Goal: Task Accomplishment & Management: Use online tool/utility

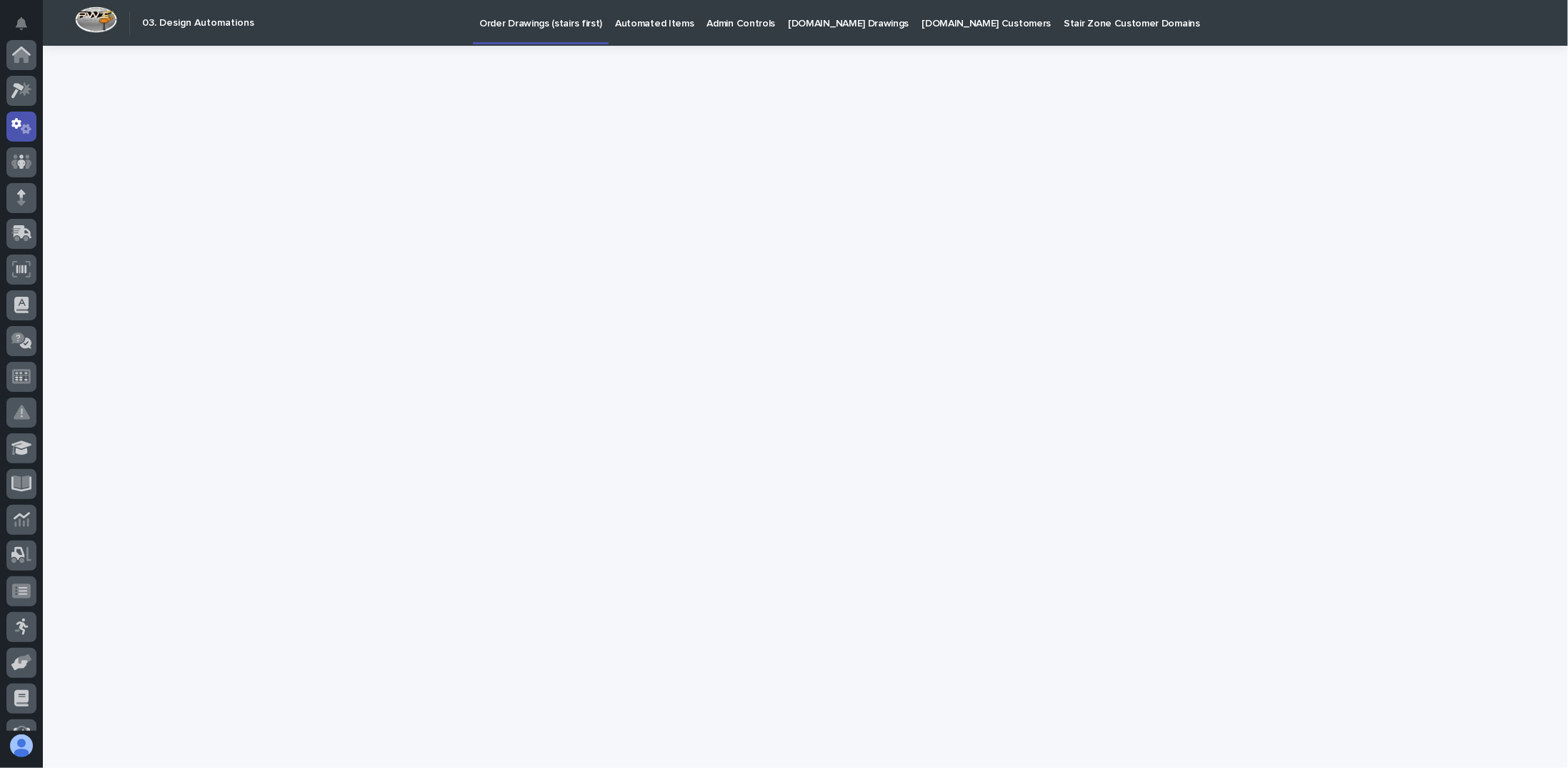
scroll to position [71, 0]
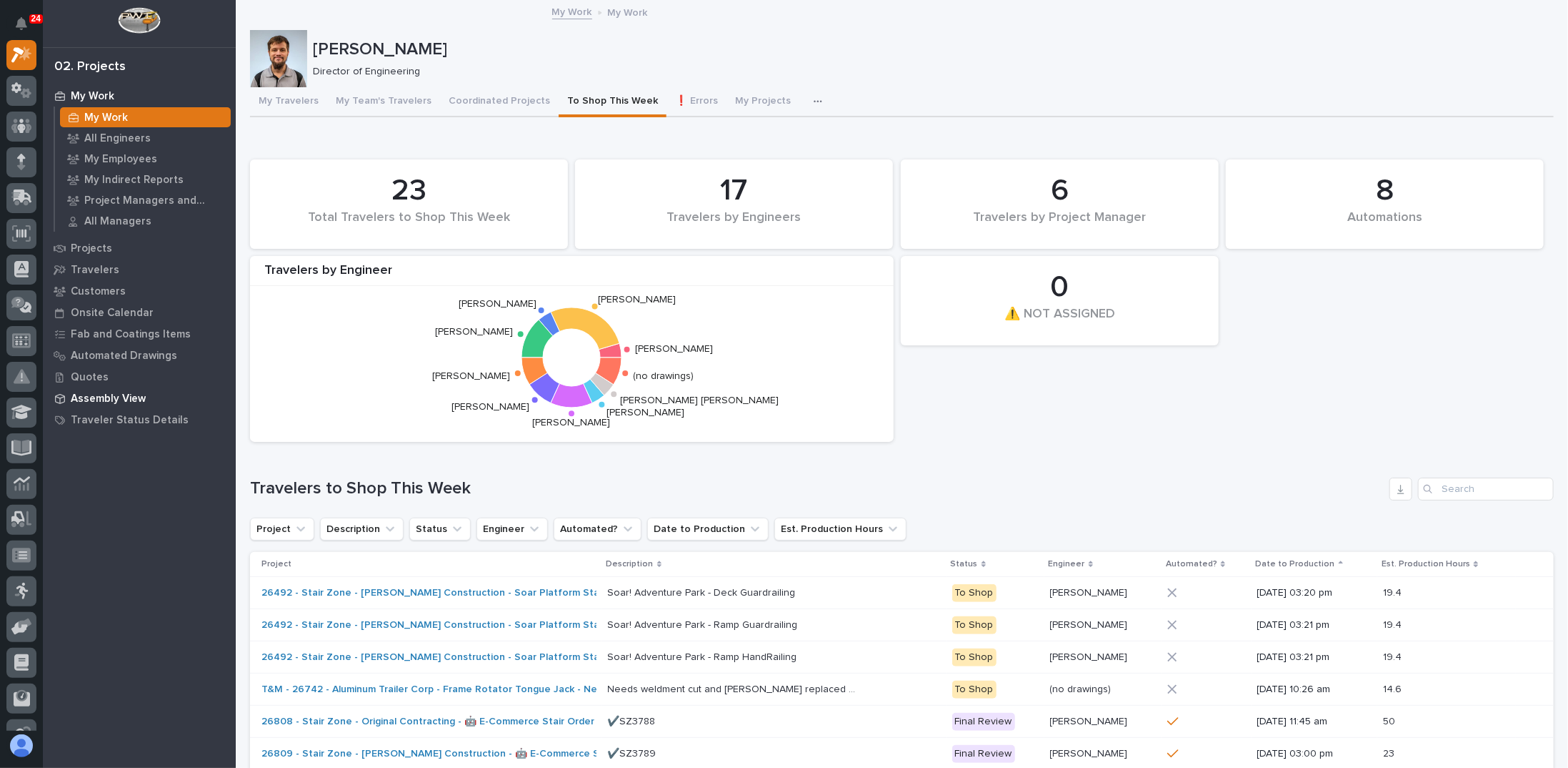
click at [89, 394] on p "Assembly View" at bounding box center [108, 399] width 75 height 13
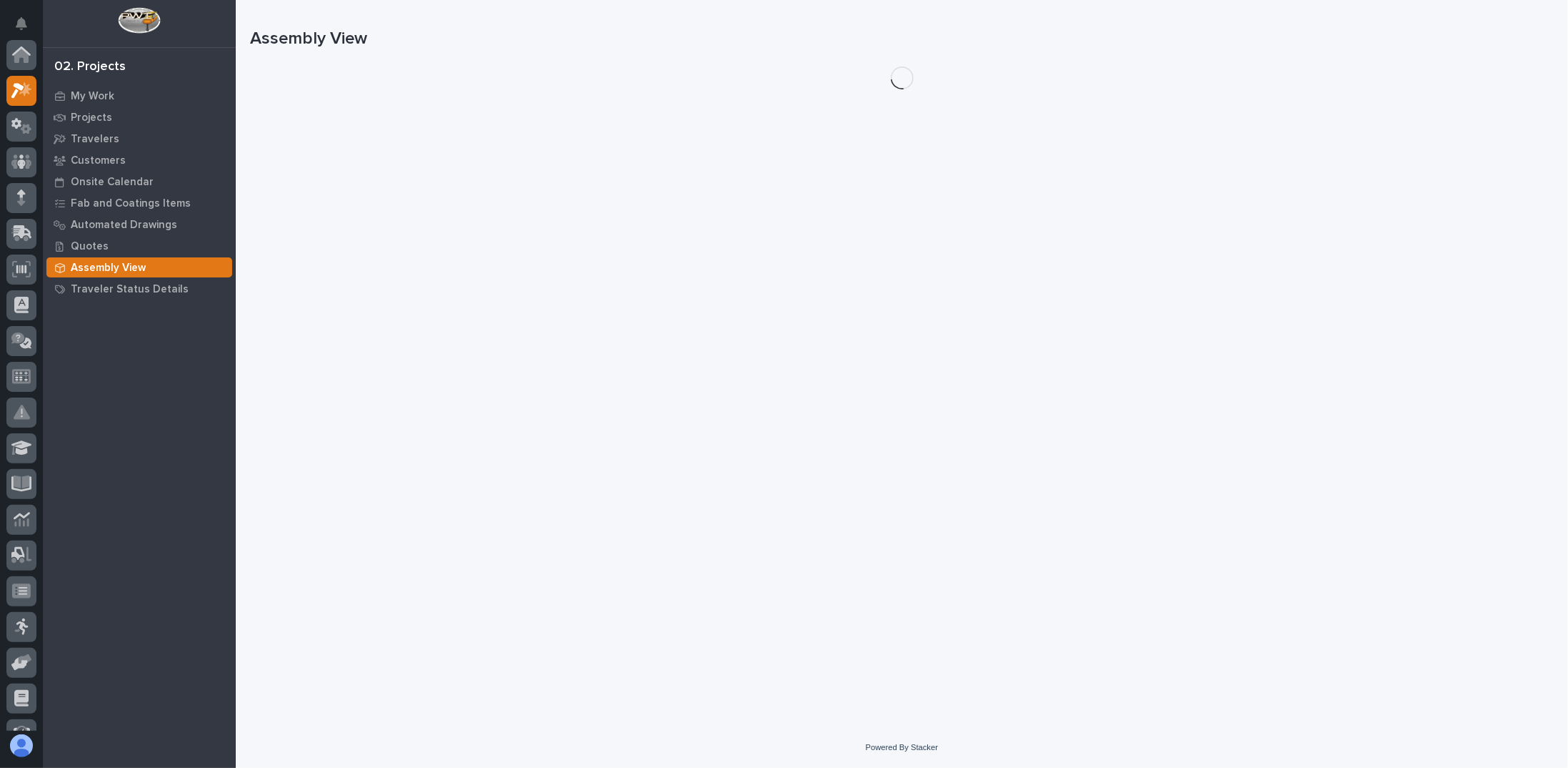
scroll to position [36, 0]
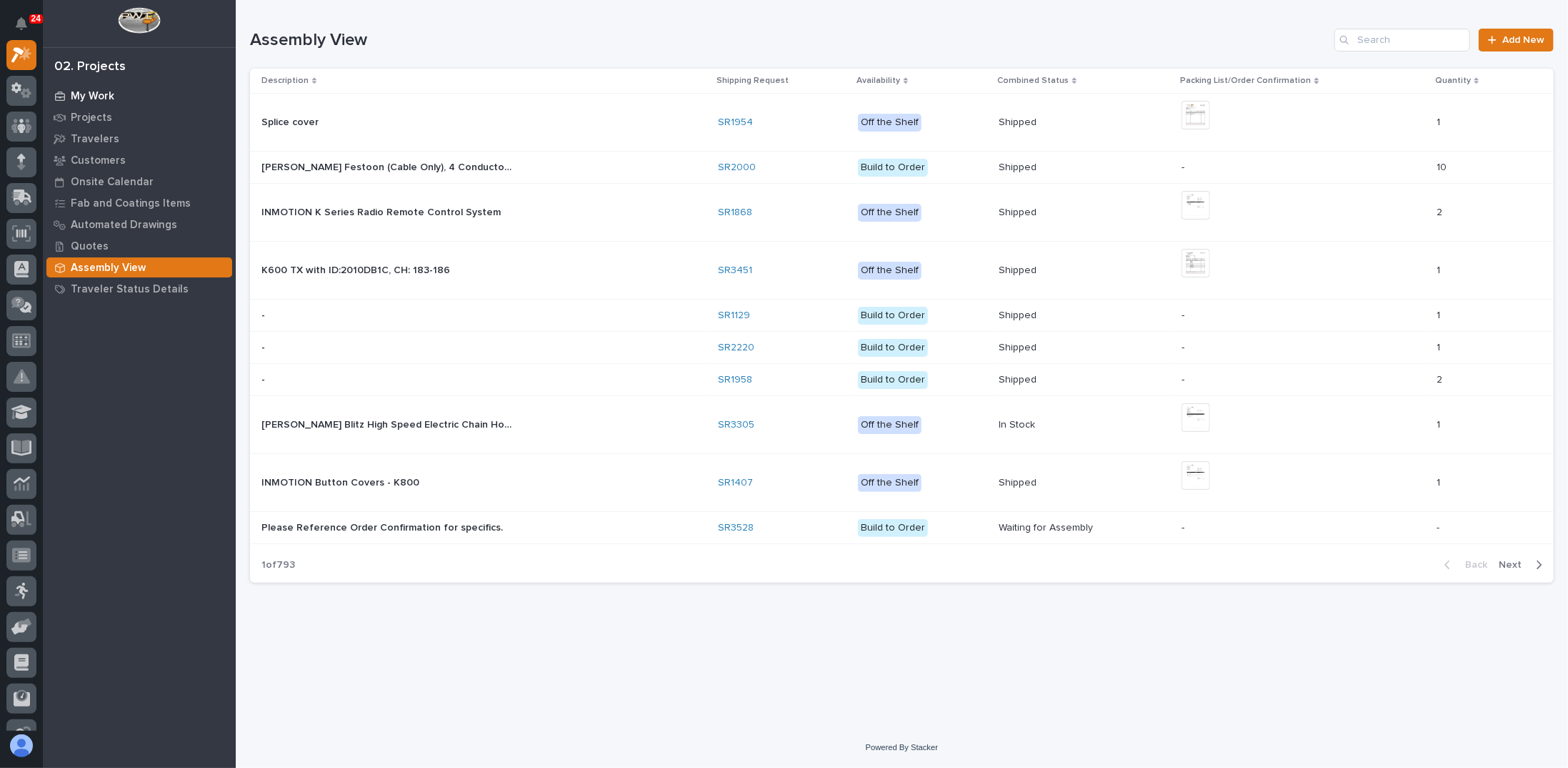
click at [81, 96] on p "My Work" at bounding box center [93, 97] width 44 height 13
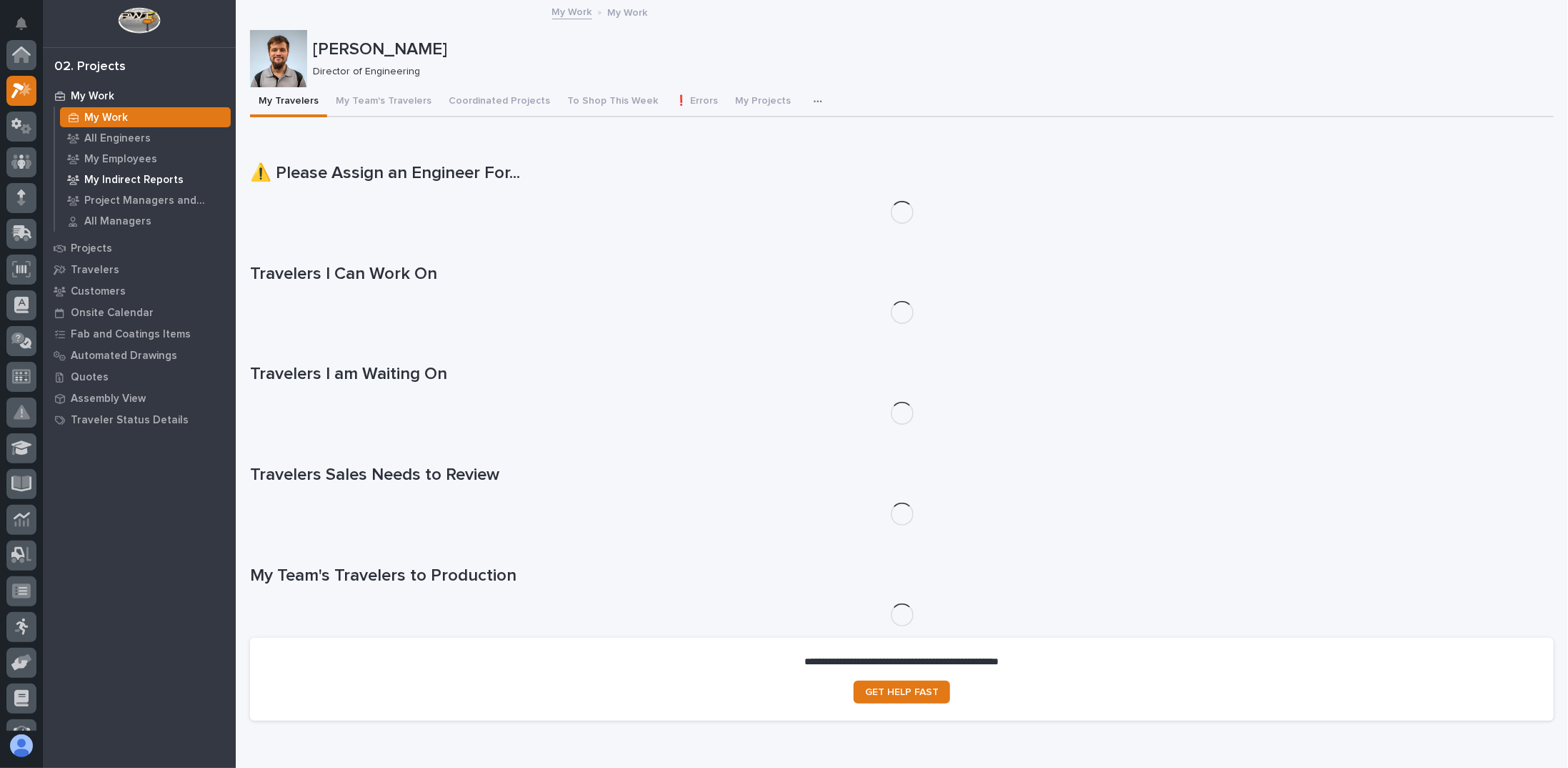
scroll to position [36, 0]
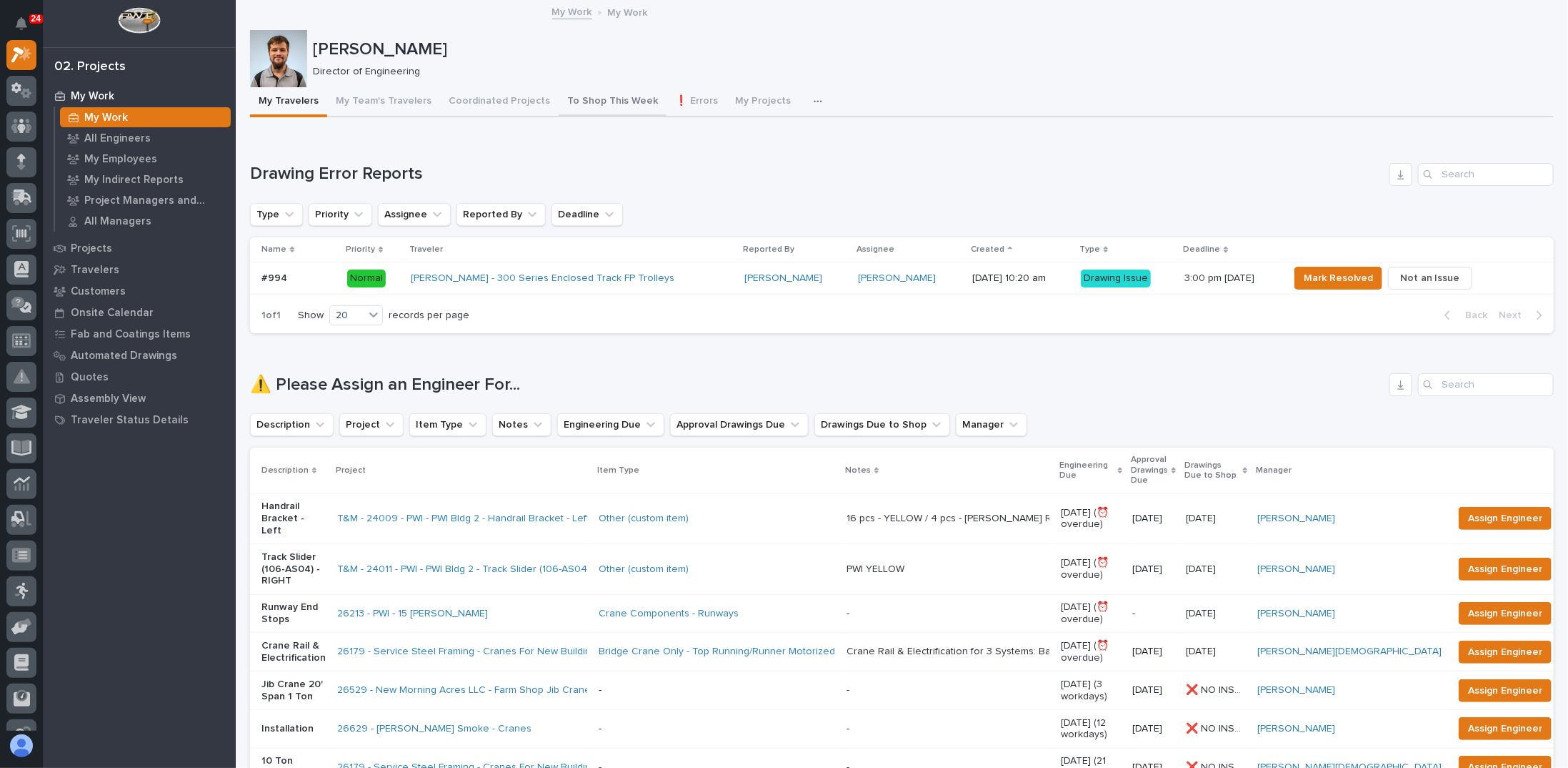
click at [627, 102] on button "To Shop This Week" at bounding box center [612, 102] width 108 height 30
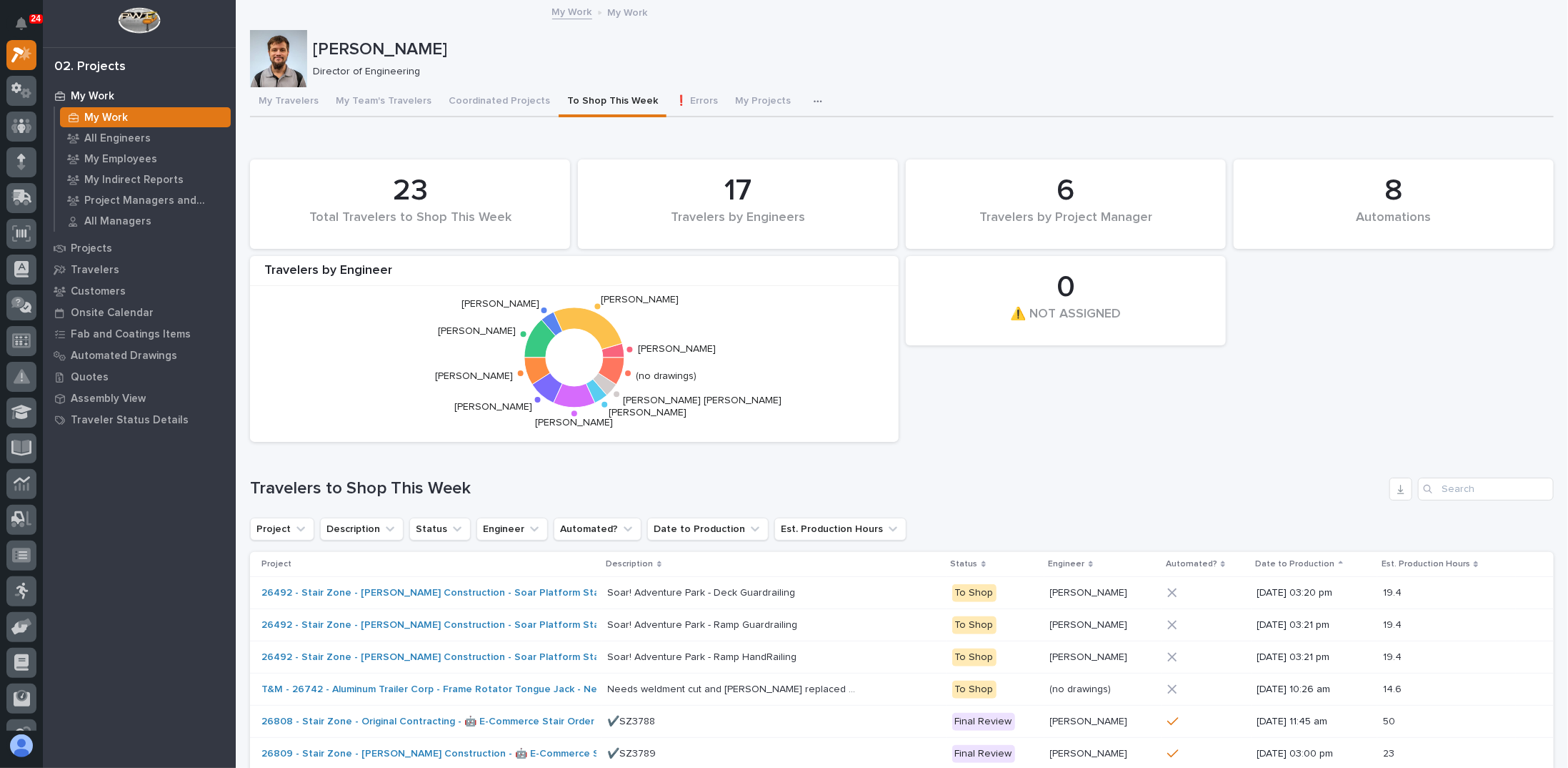
click at [1091, 420] on div "8 Automations 23 Total Travelers to Shop This Week 0 ⚠️ NOT ASSIGNED 17 Travele…" at bounding box center [903, 301] width 1318 height 297
click at [385, 105] on button "My Team's Travelers" at bounding box center [384, 102] width 113 height 30
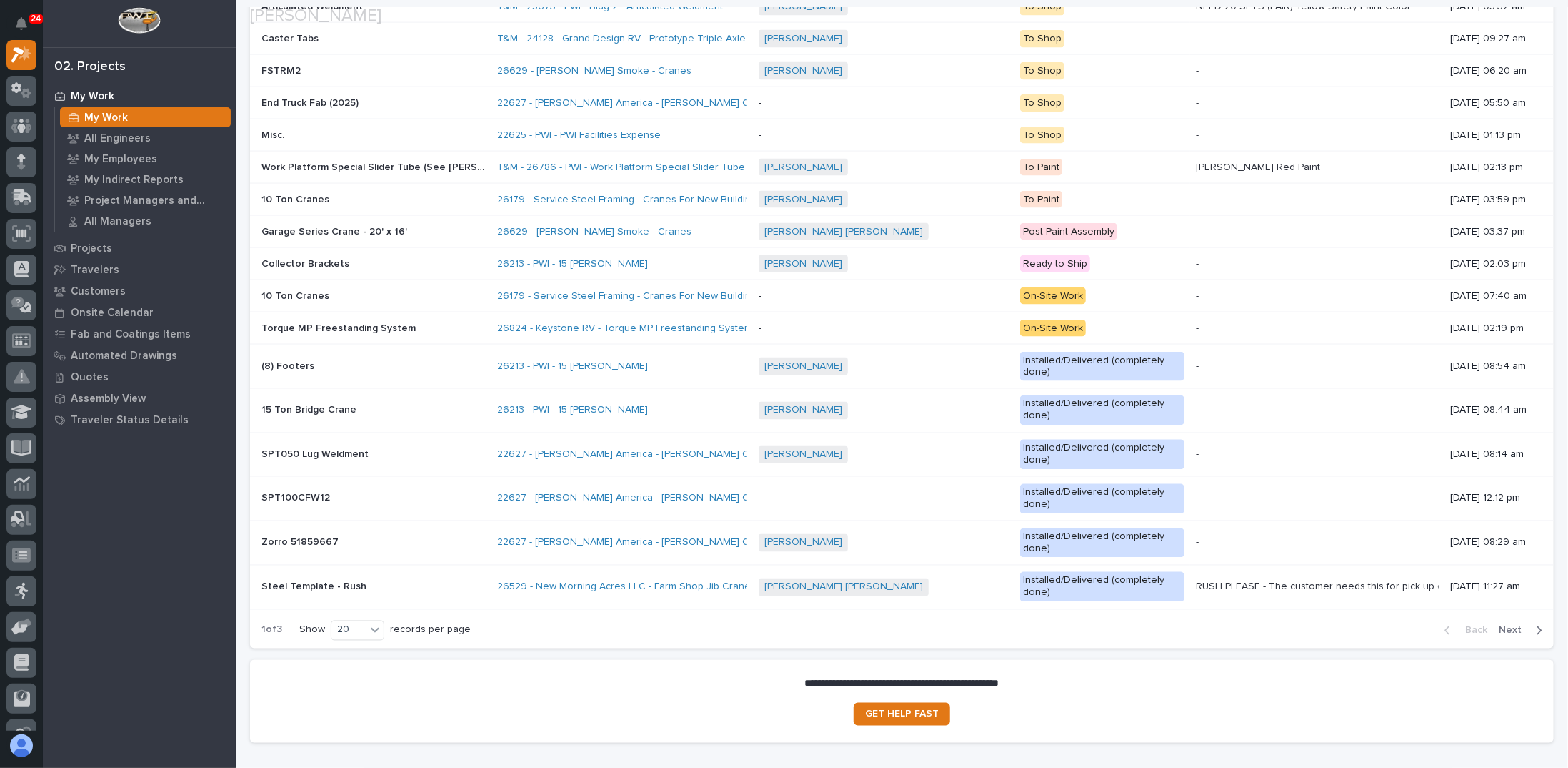
scroll to position [1459, 0]
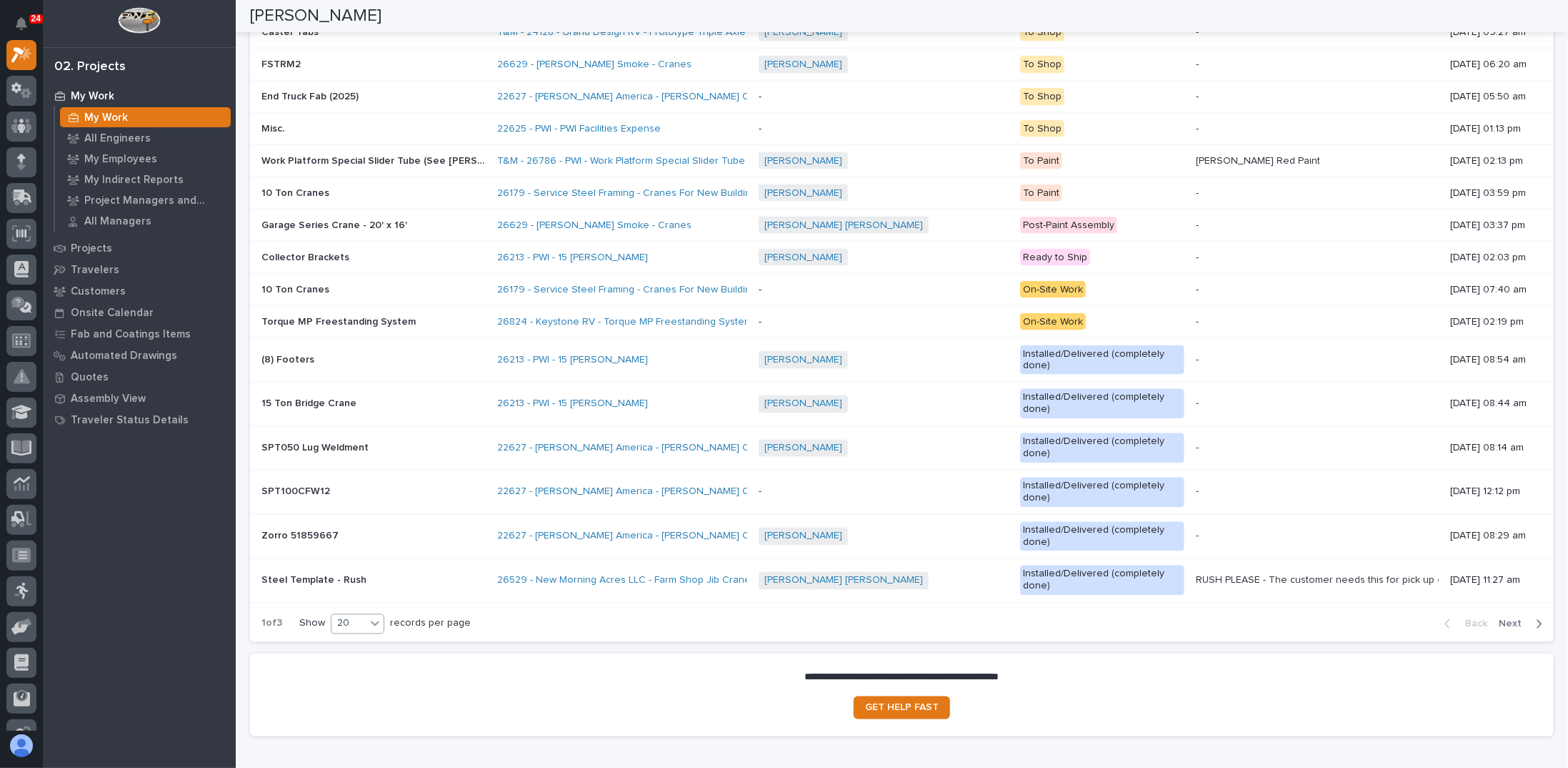
click at [374, 621] on icon at bounding box center [375, 624] width 9 height 5
click at [362, 581] on div "30" at bounding box center [359, 586] width 52 height 17
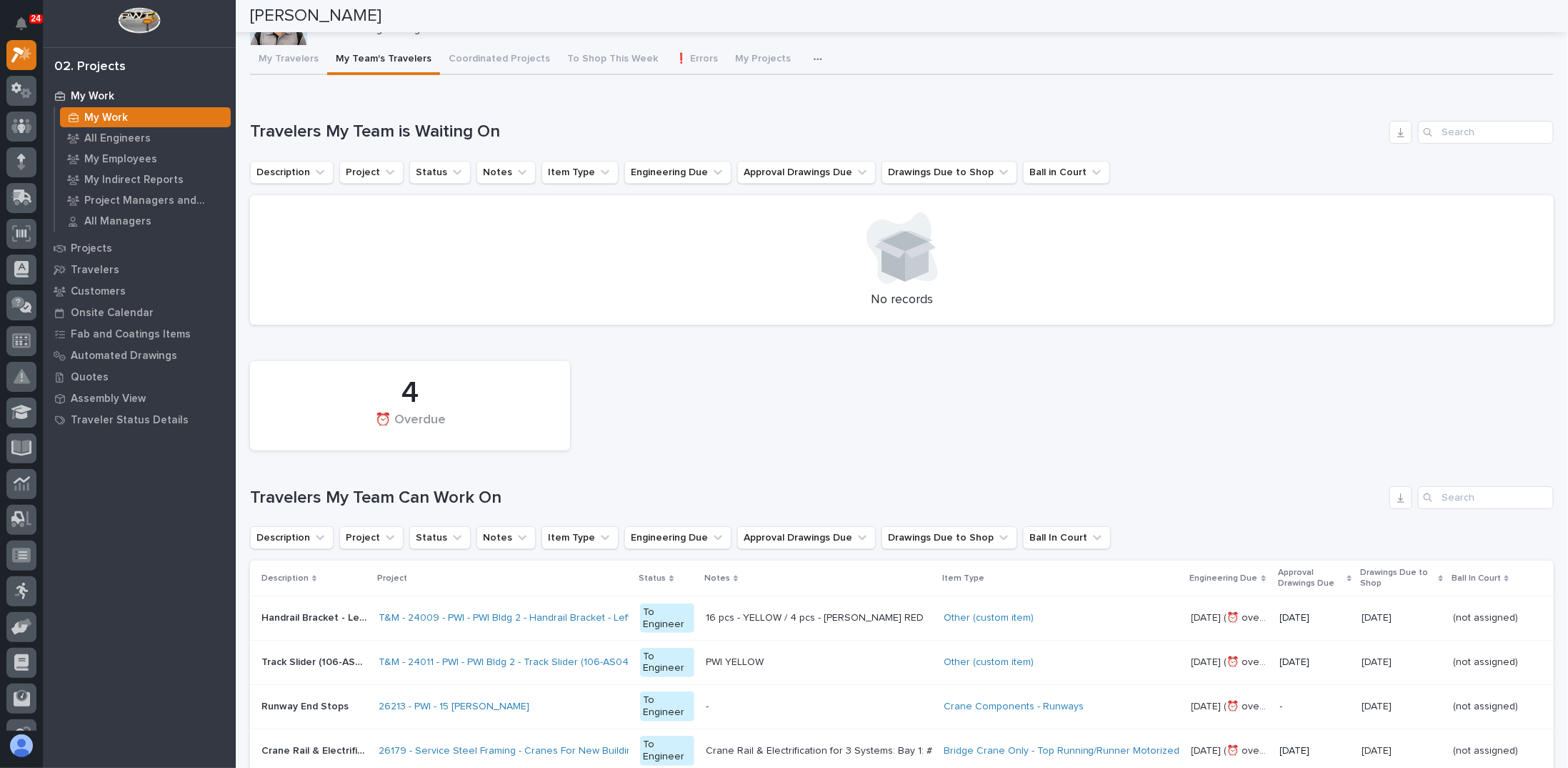
scroll to position [0, 0]
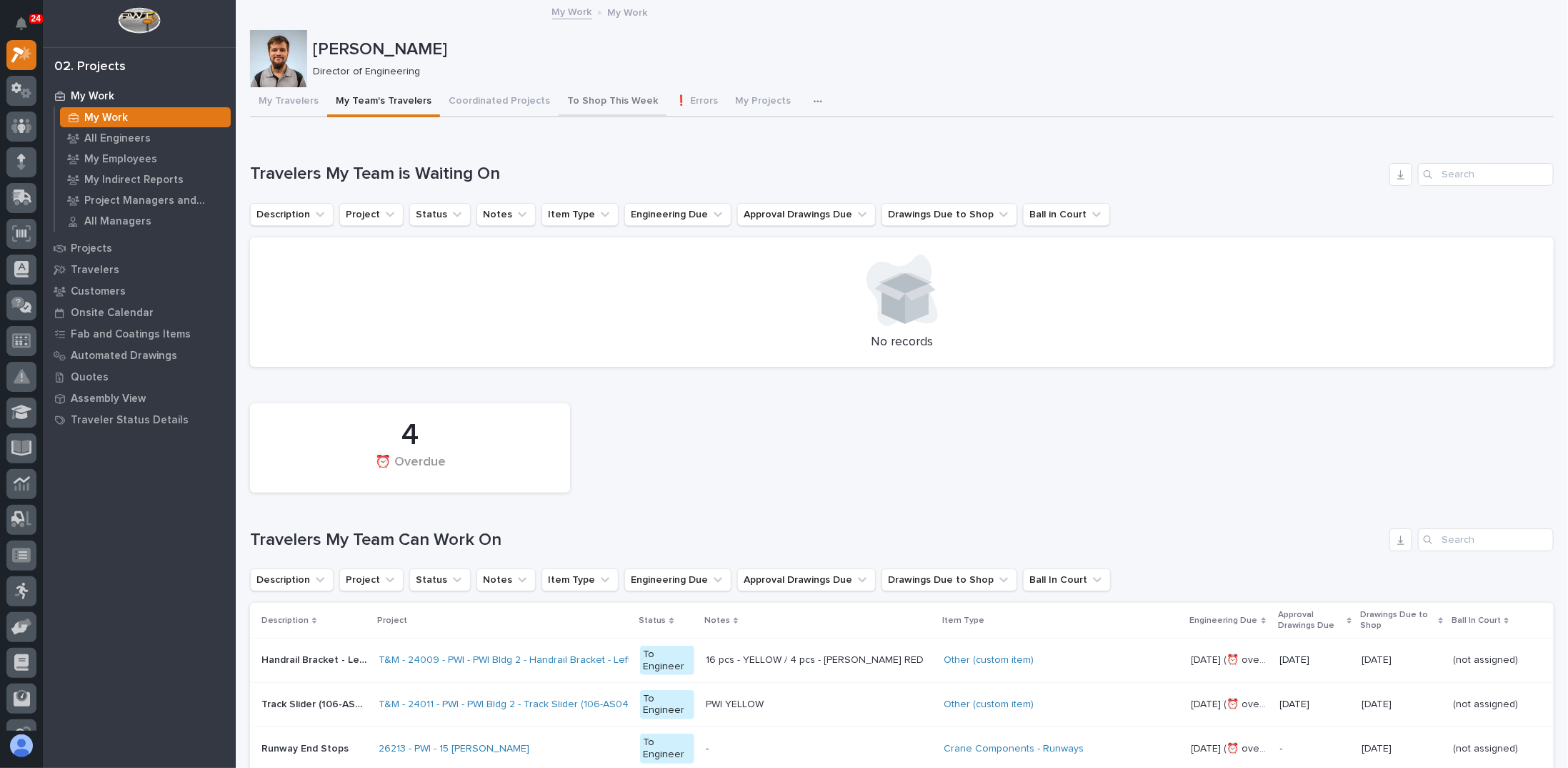
click at [618, 110] on button "To Shop This Week" at bounding box center [612, 102] width 108 height 30
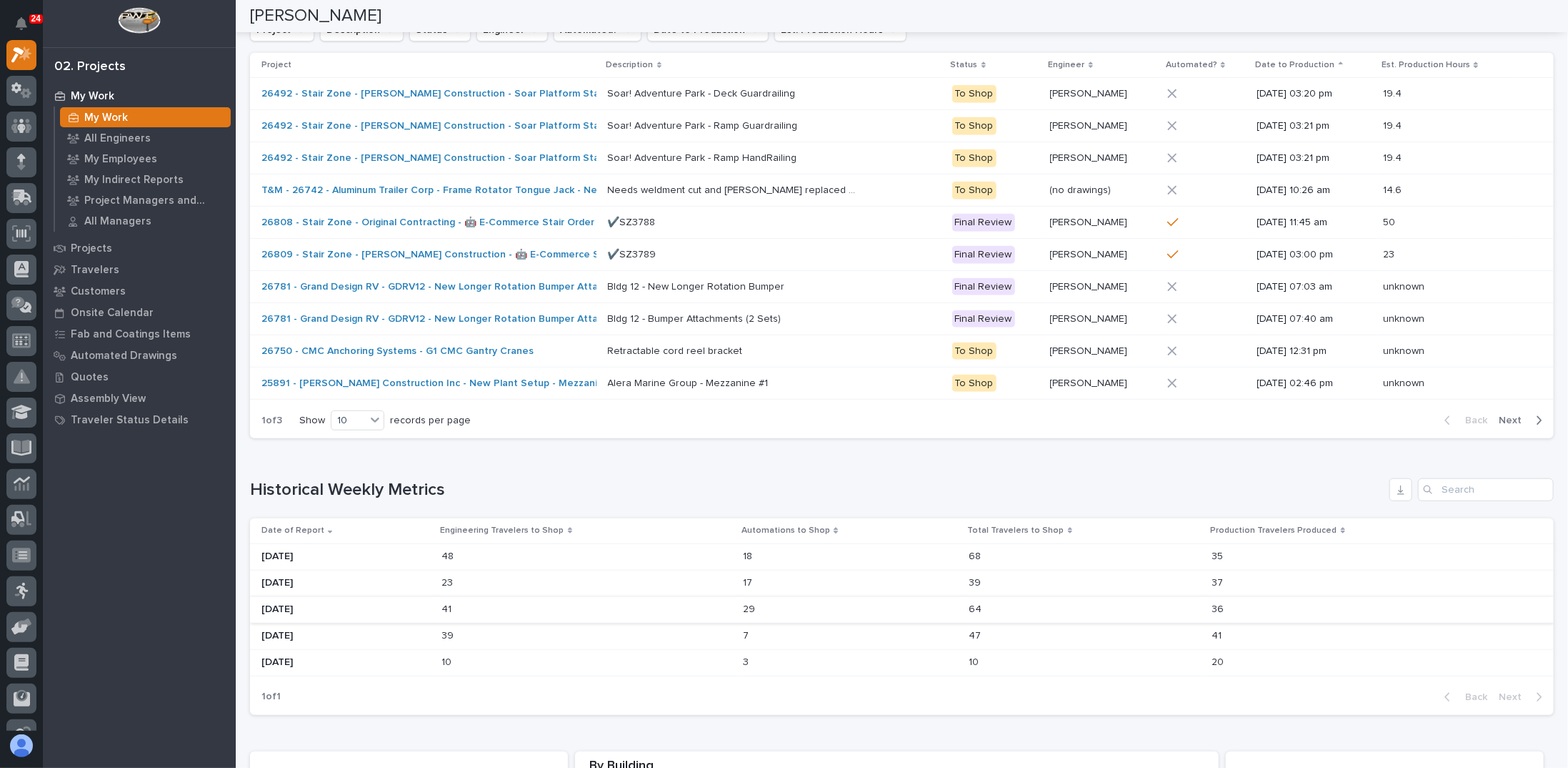
scroll to position [500, 0]
click at [972, 549] on p "68" at bounding box center [976, 554] width 15 height 15
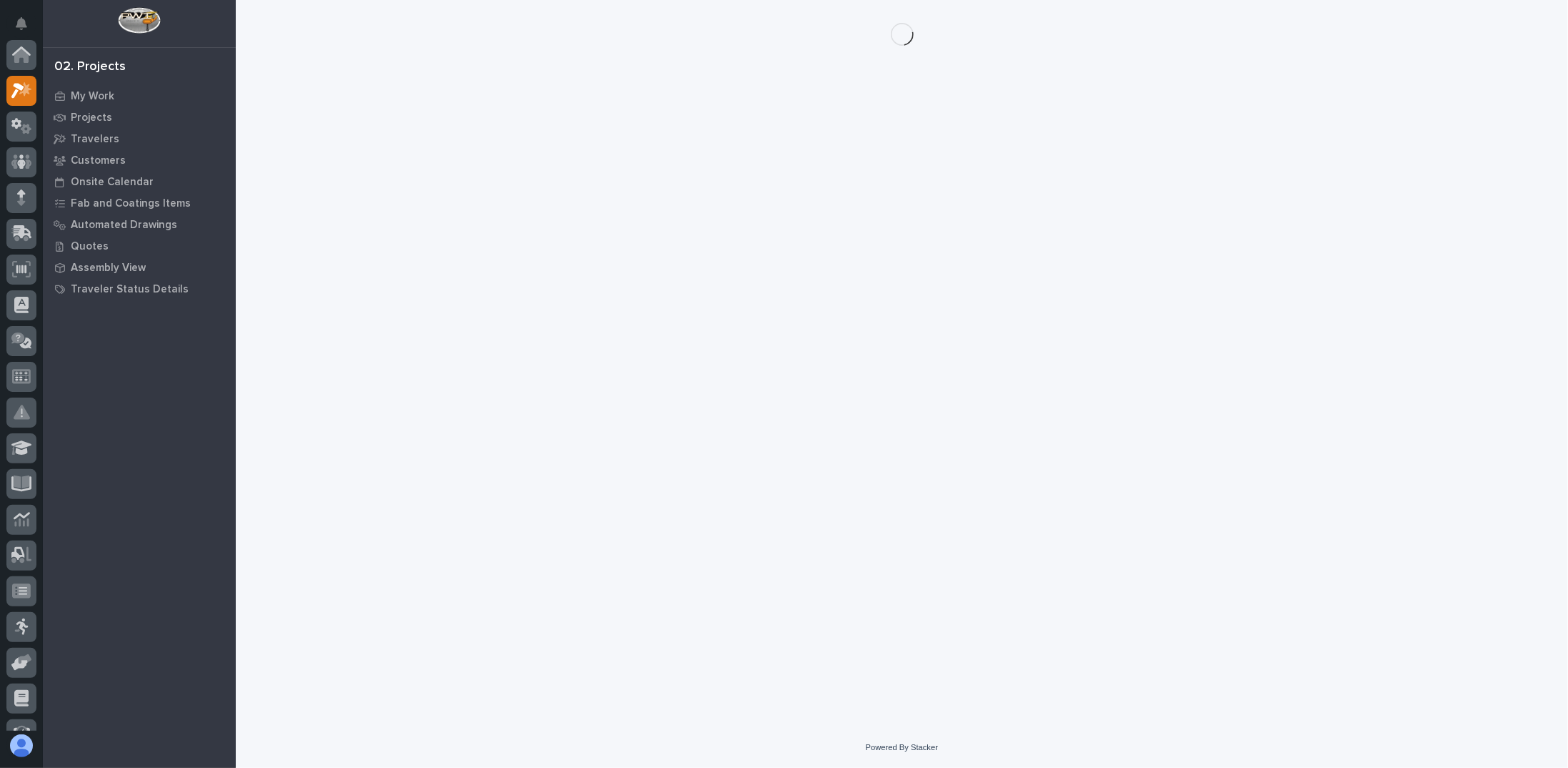
scroll to position [36, 0]
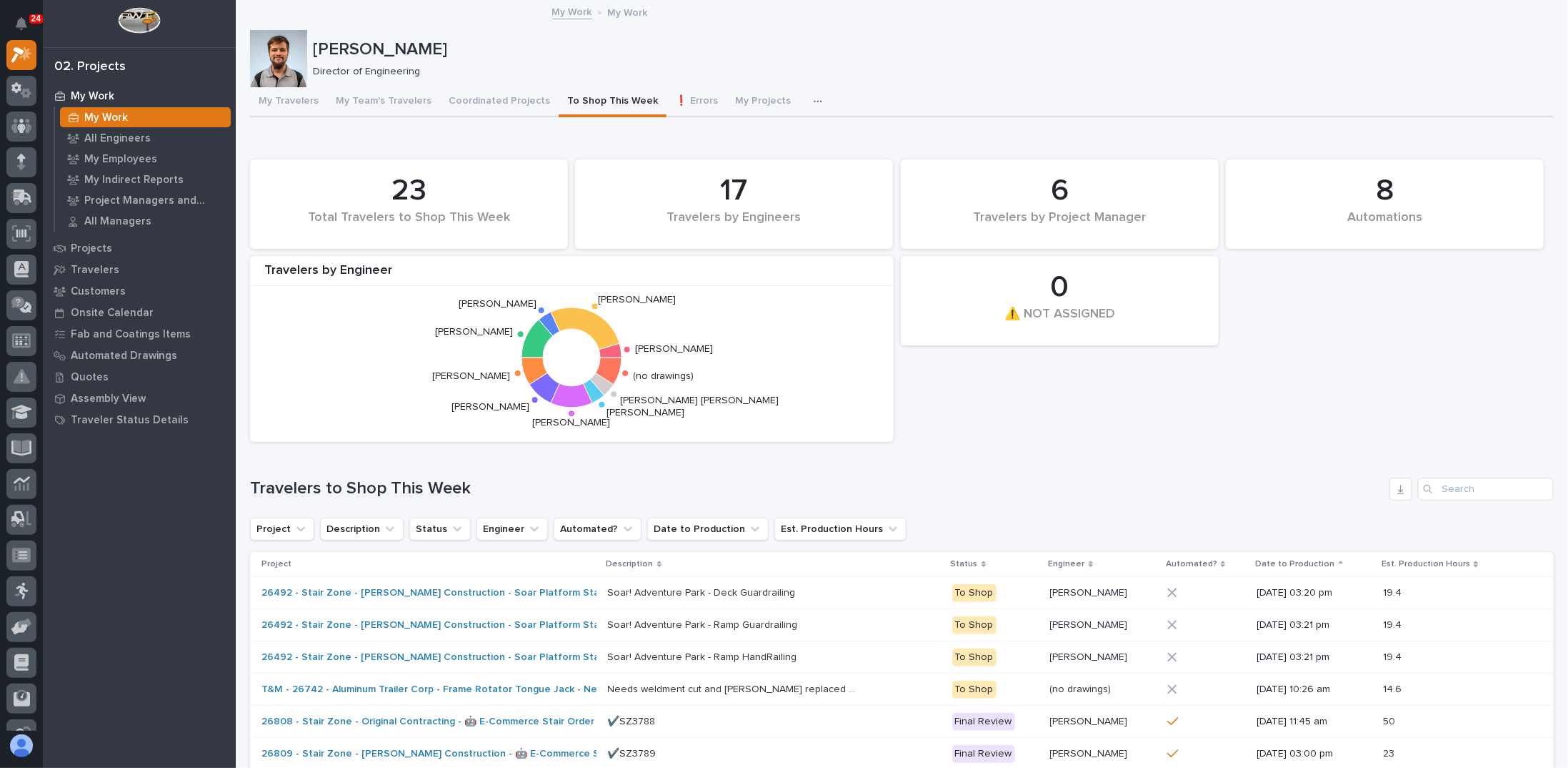
click at [794, 302] on icon "Wynne Hochstetler Weston Hochstetler Nathan Gross Nate Rulli Michelle Moore Mar…" at bounding box center [571, 357] width 629 height 143
